Goal: Communication & Community: Answer question/provide support

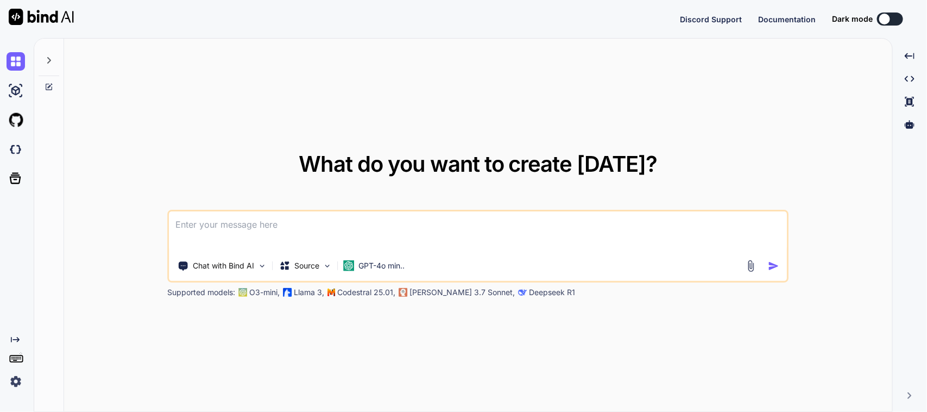
type textarea "x"
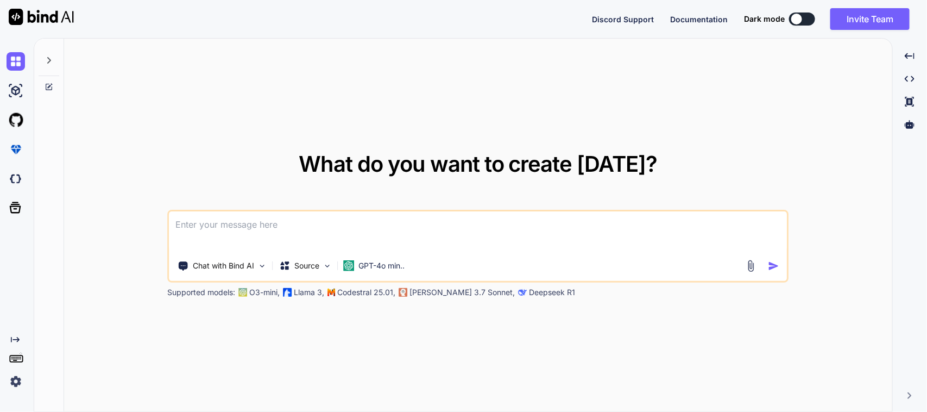
click at [295, 227] on textarea at bounding box center [477, 231] width 617 height 40
type textarea "I want to reply this mail . (That this functionality is working fine from the m…"
click at [542, 220] on textarea "I want to reply this mail . (That this functionality is working fine from the m…" at bounding box center [477, 231] width 617 height 40
paste textarea "Hi [PERSON_NAME], I am currently working on fixing the bugs in the Physical Cou…"
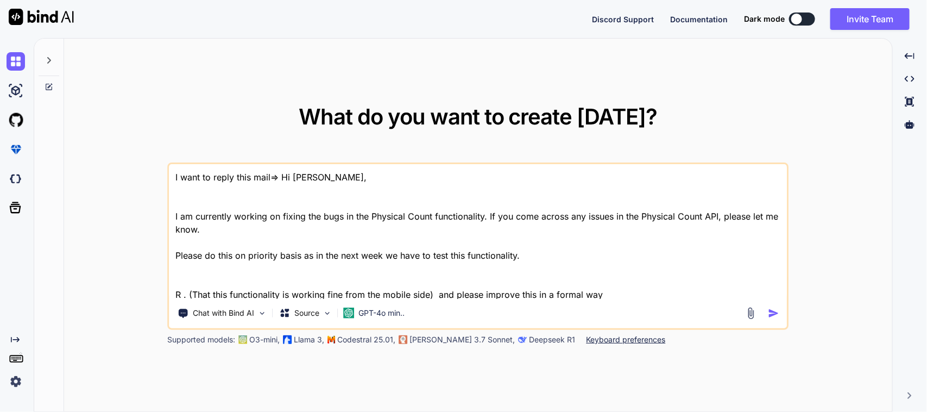
scroll to position [1, 0]
type textarea "I want to reply this mail=> Hi [PERSON_NAME], I am currently working on fixing …"
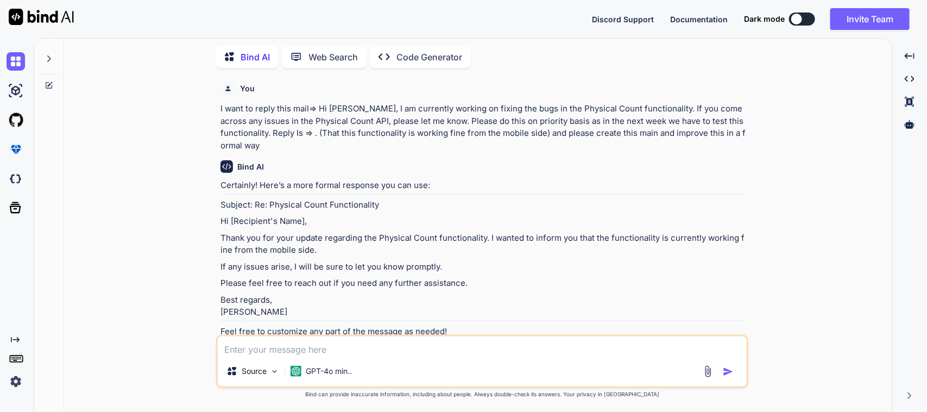
scroll to position [33, 0]
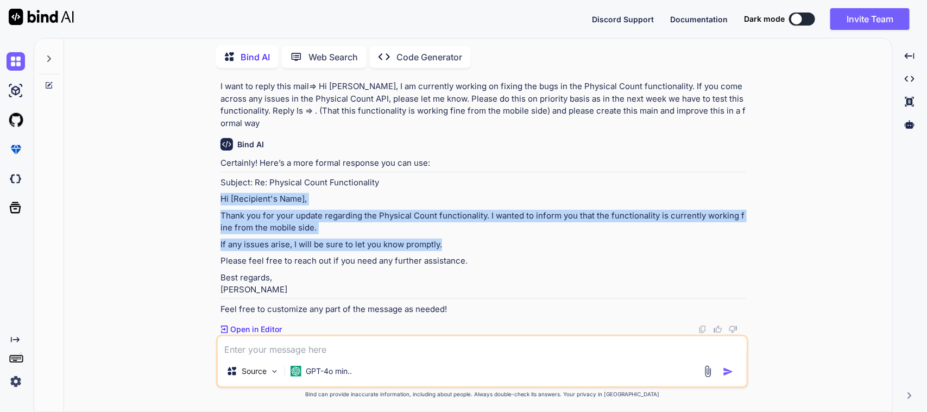
drag, startPoint x: 217, startPoint y: 186, endPoint x: 703, endPoint y: 236, distance: 488.7
click at [703, 236] on div "You I want to reply this mail=> Hi [PERSON_NAME], I am currently working on fix…" at bounding box center [482, 244] width 532 height 335
copy div "Hi [Recipient's Name], Thank you for your update regarding the Physical Count f…"
